Goal: Task Accomplishment & Management: Manage account settings

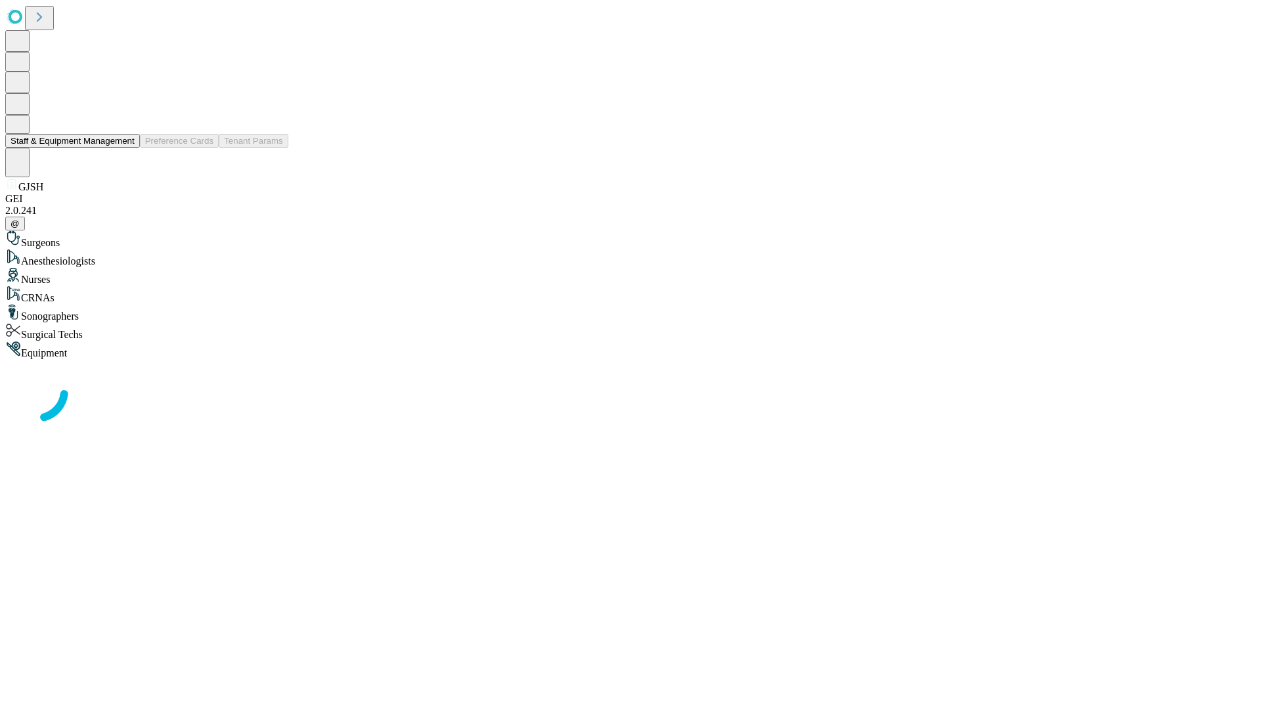
click at [125, 148] on button "Staff & Equipment Management" at bounding box center [72, 141] width 135 height 14
